Goal: Transaction & Acquisition: Purchase product/service

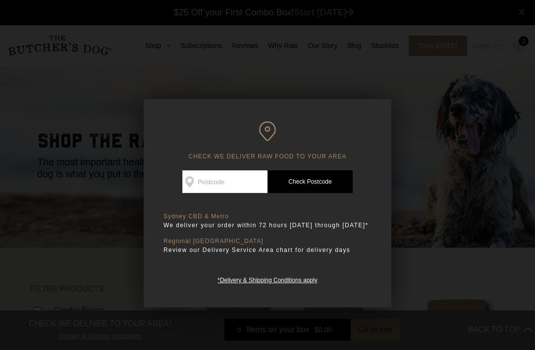
click at [60, 178] on div at bounding box center [267, 175] width 535 height 350
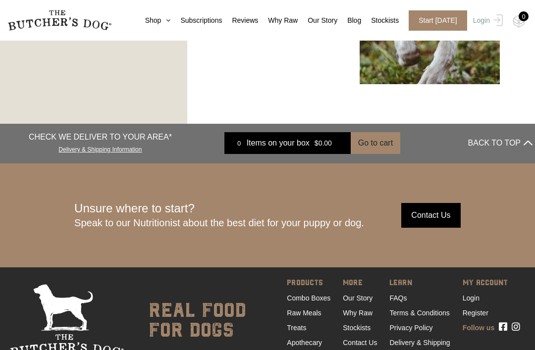
scroll to position [1632, 0]
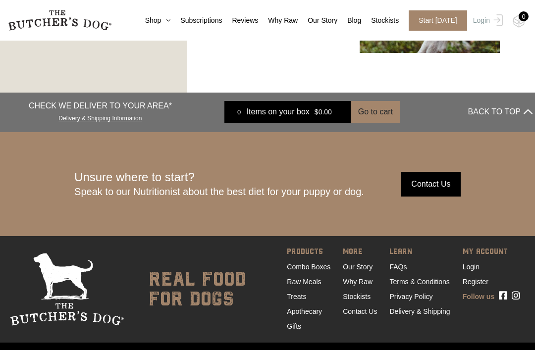
click at [292, 282] on link "Raw Meals" at bounding box center [304, 282] width 34 height 8
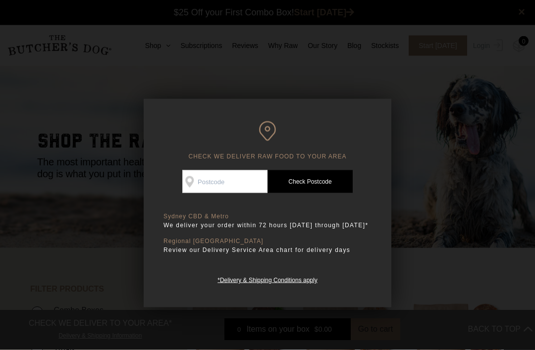
click at [203, 182] on input "Check Availability At" at bounding box center [224, 181] width 85 height 23
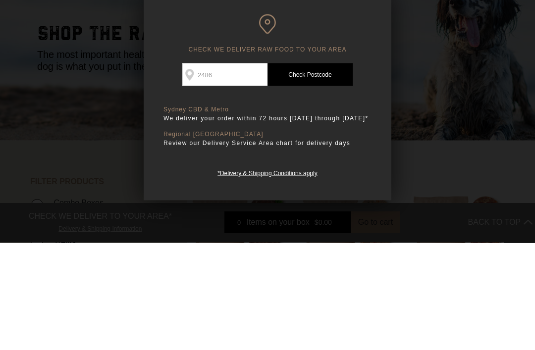
type input "2486"
click at [298, 170] on link "Check Postcode" at bounding box center [309, 181] width 85 height 23
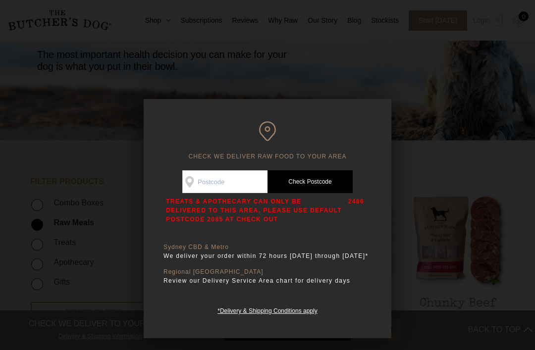
click at [84, 151] on div at bounding box center [267, 175] width 535 height 350
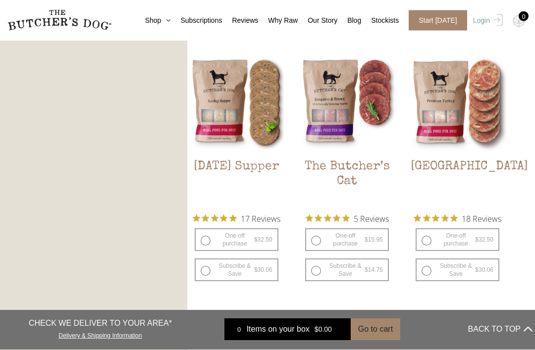
scroll to position [1052, 0]
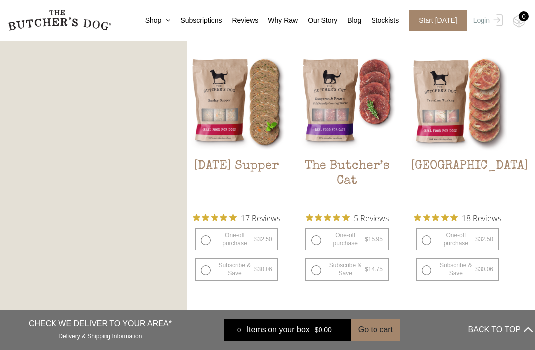
click at [494, 168] on h2 "[GEOGRAPHIC_DATA]" at bounding box center [457, 182] width 98 height 47
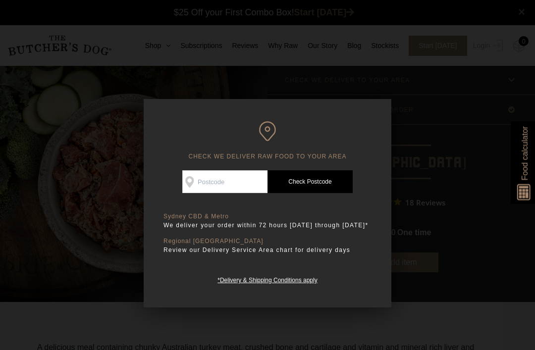
scroll to position [0, 0]
click at [381, 107] on div "CHECK WE DELIVER RAW FOOD TO YOUR AREA Good news! We deliver to your area Check…" at bounding box center [267, 203] width 247 height 208
click at [33, 157] on div at bounding box center [267, 175] width 535 height 350
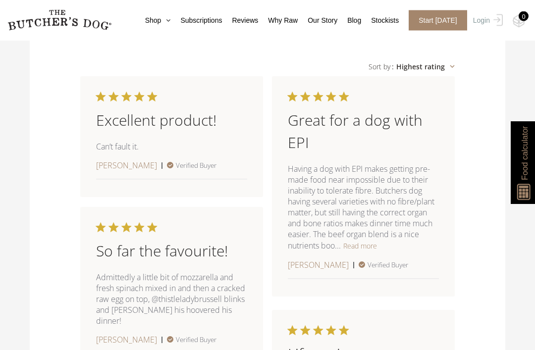
scroll to position [965, 0]
